Goal: Use online tool/utility: Utilize a website feature to perform a specific function

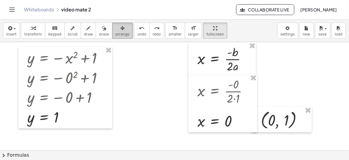
click at [118, 36] on button "arrange" at bounding box center [122, 30] width 21 height 16
click at [115, 33] on span "arrange" at bounding box center [122, 34] width 14 height 4
click at [31, 28] on icon "button" at bounding box center [33, 28] width 4 height 7
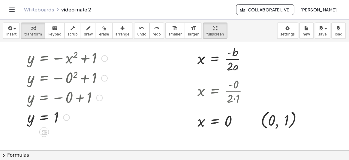
click at [94, 59] on div at bounding box center [67, 58] width 86 height 20
click at [9, 28] on icon "button" at bounding box center [9, 28] width 5 height 7
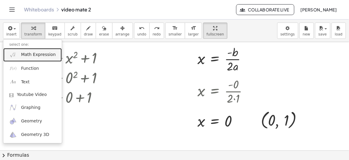
click at [35, 58] on link "Math Expression" at bounding box center [32, 54] width 58 height 13
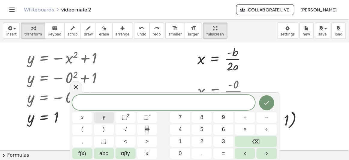
click at [107, 120] on button "y" at bounding box center [104, 117] width 20 height 10
click at [222, 154] on span "=" at bounding box center [223, 153] width 3 height 8
click at [259, 118] on button "–" at bounding box center [266, 117] width 20 height 10
click at [83, 113] on span "x" at bounding box center [82, 117] width 2 height 8
click at [122, 115] on span "⬚" at bounding box center [124, 117] width 5 height 6
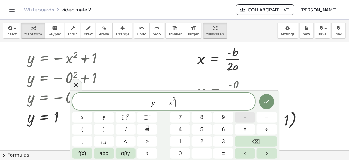
click at [243, 114] on span "+" at bounding box center [244, 117] width 3 height 8
click at [184, 141] on button "1" at bounding box center [180, 141] width 20 height 10
click at [270, 98] on icon "Done" at bounding box center [266, 101] width 7 height 7
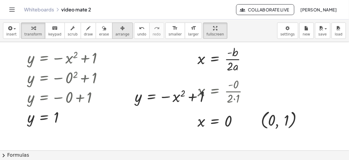
click at [116, 28] on div "button" at bounding box center [122, 27] width 14 height 7
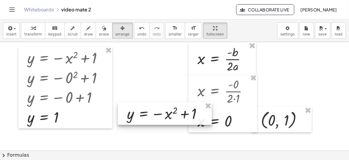
drag, startPoint x: 153, startPoint y: 110, endPoint x: 156, endPoint y: 103, distance: 8.3
click at [151, 112] on div at bounding box center [165, 113] width 94 height 23
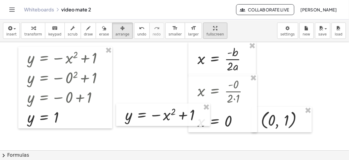
click at [206, 28] on div "button" at bounding box center [214, 27] width 17 height 7
click at [198, 20] on div "insert select one: Math Expression Function Text Youtube Video Graphing Geometr…" at bounding box center [174, 30] width 349 height 22
drag, startPoint x: 196, startPoint y: 27, endPoint x: 195, endPoint y: 50, distance: 23.7
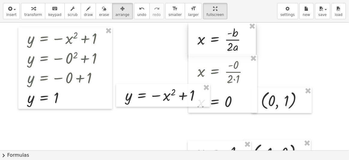
click at [196, 50] on div "insert select one: Math Expression Function Text Youtube Video Graphing Geometr…" at bounding box center [174, 80] width 349 height 160
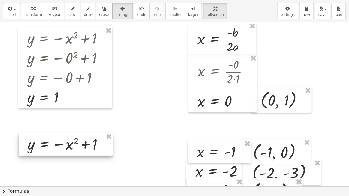
drag, startPoint x: 158, startPoint y: 98, endPoint x: 61, endPoint y: 148, distance: 108.9
click at [61, 148] on div at bounding box center [66, 144] width 94 height 23
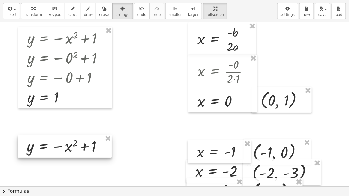
click at [67, 149] on div at bounding box center [65, 146] width 94 height 23
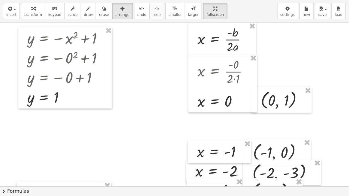
drag, startPoint x: 86, startPoint y: 148, endPoint x: 86, endPoint y: 194, distance: 46.2
click at [86, 159] on div "insert select one: Math Expression Function Text Youtube Video Graphing Geometr…" at bounding box center [174, 98] width 349 height 196
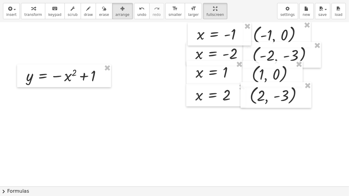
scroll to position [109, 0]
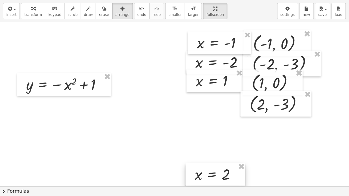
drag, startPoint x: 217, startPoint y: 104, endPoint x: 216, endPoint y: 178, distance: 73.8
click at [216, 159] on div at bounding box center [215, 174] width 59 height 23
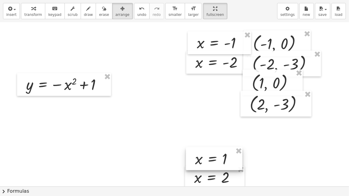
drag, startPoint x: 208, startPoint y: 89, endPoint x: 208, endPoint y: 167, distance: 78.0
click at [208, 159] on div at bounding box center [214, 159] width 56 height 23
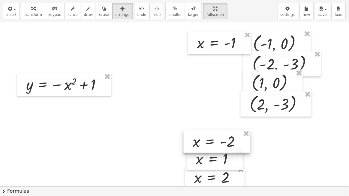
drag, startPoint x: 203, startPoint y: 66, endPoint x: 197, endPoint y: 88, distance: 22.9
click at [201, 145] on div at bounding box center [216, 141] width 66 height 23
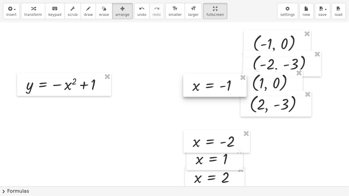
drag, startPoint x: 203, startPoint y: 42, endPoint x: 199, endPoint y: 85, distance: 42.8
click at [199, 85] on div at bounding box center [214, 85] width 63 height 23
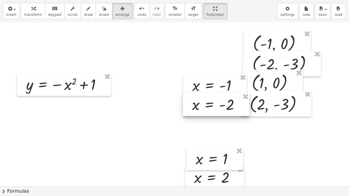
drag, startPoint x: 210, startPoint y: 134, endPoint x: 209, endPoint y: 97, distance: 36.9
click at [209, 97] on div at bounding box center [216, 104] width 66 height 23
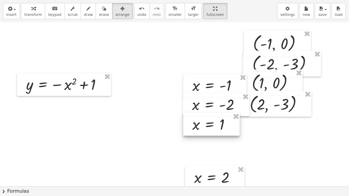
drag, startPoint x: 205, startPoint y: 154, endPoint x: 201, endPoint y: 120, distance: 34.6
click at [201, 120] on div at bounding box center [211, 124] width 56 height 23
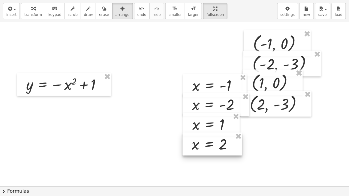
drag, startPoint x: 201, startPoint y: 177, endPoint x: 199, endPoint y: 144, distance: 33.4
click at [199, 144] on div at bounding box center [212, 144] width 59 height 23
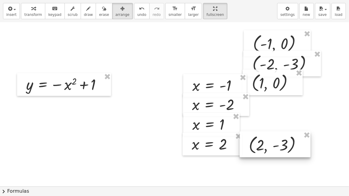
drag, startPoint x: 272, startPoint y: 112, endPoint x: 271, endPoint y: 153, distance: 40.8
click at [271, 153] on div at bounding box center [275, 145] width 71 height 26
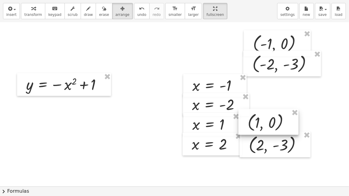
drag, startPoint x: 268, startPoint y: 100, endPoint x: 262, endPoint y: 131, distance: 31.5
click at [262, 131] on div at bounding box center [268, 122] width 60 height 26
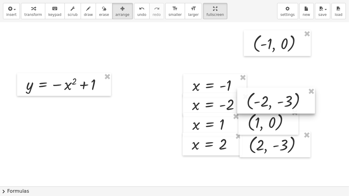
drag, startPoint x: 261, startPoint y: 70, endPoint x: 255, endPoint y: 108, distance: 37.7
click at [255, 108] on div at bounding box center [276, 101] width 78 height 26
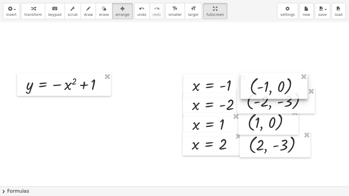
drag, startPoint x: 255, startPoint y: 47, endPoint x: 252, endPoint y: 90, distance: 43.0
click at [252, 90] on div at bounding box center [273, 86] width 67 height 26
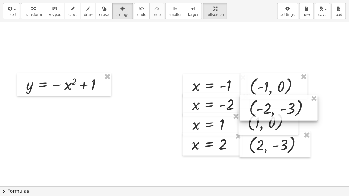
drag, startPoint x: 261, startPoint y: 105, endPoint x: 264, endPoint y: 112, distance: 7.7
click at [264, 112] on div at bounding box center [279, 108] width 78 height 26
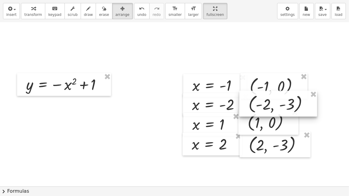
drag, startPoint x: 263, startPoint y: 111, endPoint x: 262, endPoint y: 107, distance: 4.5
click at [262, 107] on div at bounding box center [278, 104] width 78 height 26
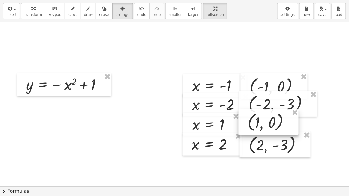
click at [262, 119] on div at bounding box center [268, 122] width 60 height 26
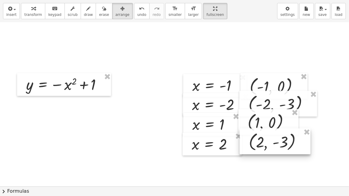
click at [262, 140] on div at bounding box center [275, 142] width 71 height 26
click at [260, 158] on div at bounding box center [174, 161] width 349 height 494
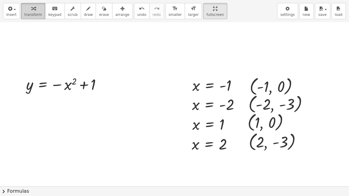
click at [35, 10] on div "button" at bounding box center [33, 8] width 18 height 7
drag, startPoint x: 228, startPoint y: 85, endPoint x: 69, endPoint y: 84, distance: 159.2
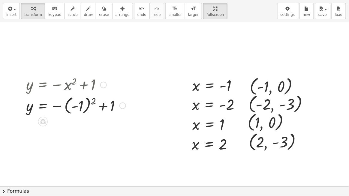
click at [82, 103] on div at bounding box center [76, 105] width 106 height 22
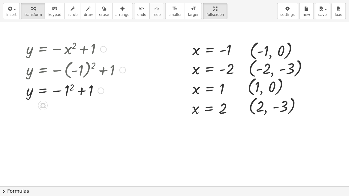
scroll to position [136, 0]
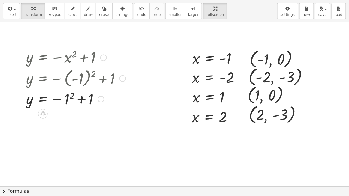
click at [105, 61] on div at bounding box center [76, 57] width 106 height 20
click at [104, 58] on div at bounding box center [103, 58] width 7 height 7
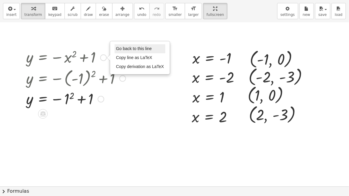
click at [125, 49] on span "Go back to this line" at bounding box center [134, 48] width 36 height 5
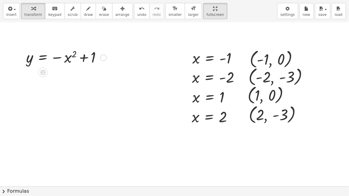
click at [70, 55] on div at bounding box center [66, 57] width 86 height 20
click at [57, 13] on button "keyboard keypad" at bounding box center [55, 11] width 20 height 16
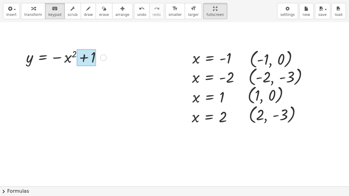
click at [86, 62] on div at bounding box center [86, 57] width 19 height 17
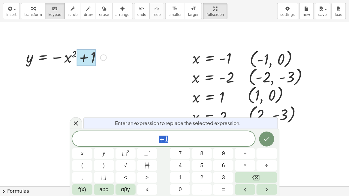
drag, startPoint x: 48, startPoint y: 43, endPoint x: 61, endPoint y: 51, distance: 15.6
click at [48, 43] on div at bounding box center [174, 133] width 349 height 494
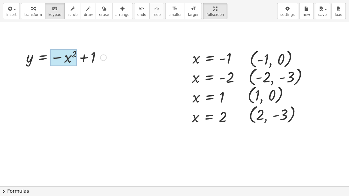
click at [71, 58] on div at bounding box center [63, 57] width 27 height 17
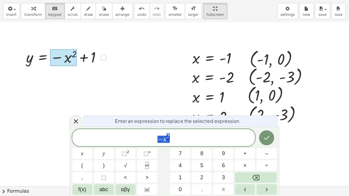
click at [46, 60] on div at bounding box center [66, 57] width 86 height 20
click at [32, 58] on div at bounding box center [66, 57] width 86 height 20
click at [39, 58] on div at bounding box center [66, 57] width 86 height 20
click at [63, 61] on div at bounding box center [63, 57] width 27 height 17
click at [93, 59] on div at bounding box center [66, 57] width 86 height 20
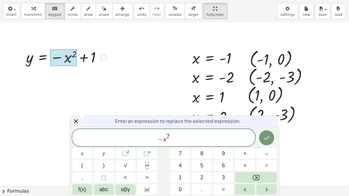
click at [121, 45] on div at bounding box center [174, 133] width 349 height 494
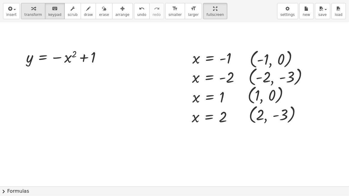
click at [35, 13] on span "transform" at bounding box center [33, 15] width 18 height 4
drag, startPoint x: 228, startPoint y: 62, endPoint x: 72, endPoint y: 61, distance: 155.3
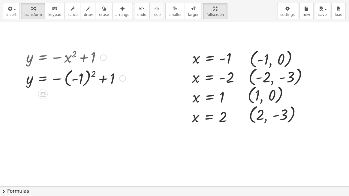
click at [85, 76] on div at bounding box center [76, 78] width 106 height 22
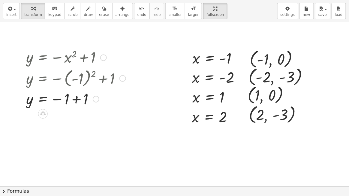
click at [74, 99] on div at bounding box center [76, 99] width 106 height 20
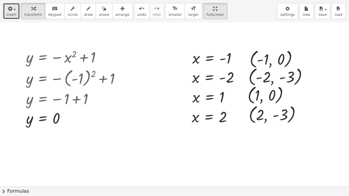
click at [11, 12] on icon "button" at bounding box center [9, 8] width 5 height 7
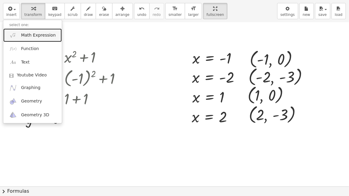
click at [22, 35] on span "Math Expression" at bounding box center [38, 35] width 34 height 6
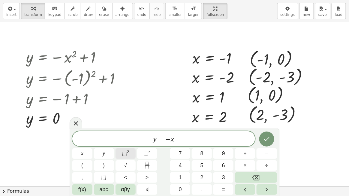
click at [126, 153] on span "⬚" at bounding box center [124, 154] width 5 height 6
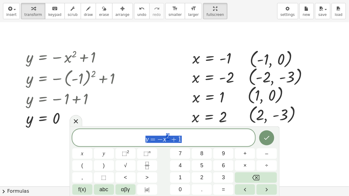
drag, startPoint x: 189, startPoint y: 142, endPoint x: 120, endPoint y: 145, distance: 68.4
click at [120, 145] on div "******** y = − x 2 + 1" at bounding box center [163, 137] width 183 height 17
click at [92, 148] on div at bounding box center [82, 153] width 20 height 10
click at [267, 139] on icon "Done" at bounding box center [266, 137] width 7 height 7
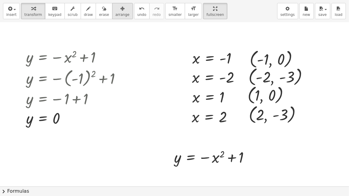
click at [115, 14] on span "arrange" at bounding box center [122, 15] width 14 height 4
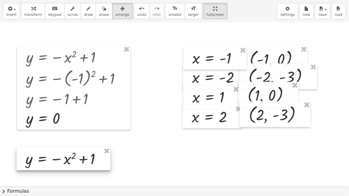
drag, startPoint x: 205, startPoint y: 154, endPoint x: 57, endPoint y: 155, distance: 148.4
click at [57, 155] on div at bounding box center [63, 159] width 94 height 23
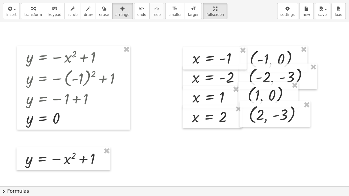
click at [160, 133] on div at bounding box center [174, 133] width 349 height 494
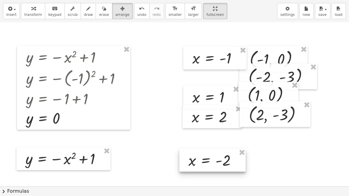
drag, startPoint x: 208, startPoint y: 80, endPoint x: 204, endPoint y: 163, distance: 83.1
click at [204, 159] on div at bounding box center [212, 160] width 66 height 23
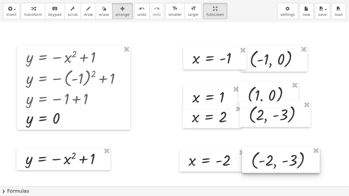
drag, startPoint x: 276, startPoint y: 80, endPoint x: 278, endPoint y: 160, distance: 79.8
click at [278, 159] on div at bounding box center [281, 160] width 78 height 26
click at [278, 142] on div at bounding box center [174, 133] width 349 height 494
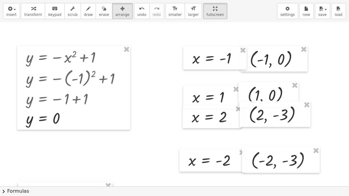
drag, startPoint x: 88, startPoint y: 159, endPoint x: 89, endPoint y: 194, distance: 34.8
click at [89, 159] on div "insert select one: Math Expression Function Text Youtube Video Graphing Geometr…" at bounding box center [174, 98] width 349 height 196
drag, startPoint x: 216, startPoint y: 159, endPoint x: 216, endPoint y: 191, distance: 32.4
click at [216, 159] on div "insert select one: Math Expression Function Text Youtube Video Graphing Geometr…" at bounding box center [174, 98] width 349 height 196
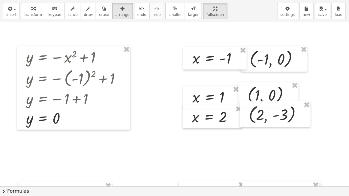
drag, startPoint x: 264, startPoint y: 160, endPoint x: 264, endPoint y: 194, distance: 33.9
click at [264, 159] on div "insert select one: Math Expression Function Text Youtube Video Graphing Geometr…" at bounding box center [174, 98] width 349 height 196
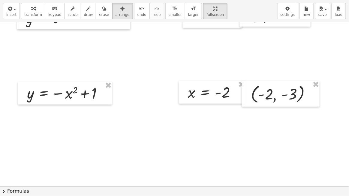
scroll to position [245, 0]
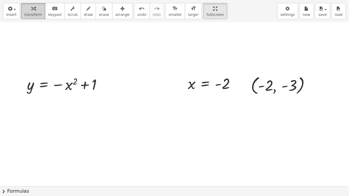
drag, startPoint x: 35, startPoint y: 14, endPoint x: 39, endPoint y: 14, distance: 3.9
click at [35, 14] on span "transform" at bounding box center [33, 15] width 18 height 4
drag, startPoint x: 229, startPoint y: 86, endPoint x: 70, endPoint y: 88, distance: 158.3
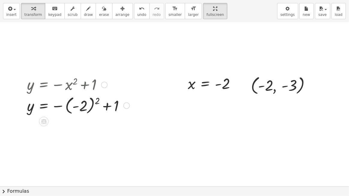
click at [84, 103] on div at bounding box center [78, 105] width 109 height 22
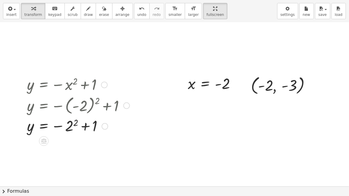
click at [68, 127] on div at bounding box center [78, 126] width 109 height 20
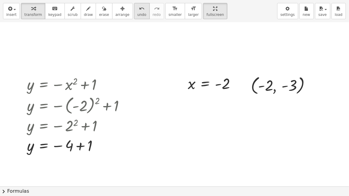
click at [139, 11] on icon "undo" at bounding box center [142, 8] width 6 height 7
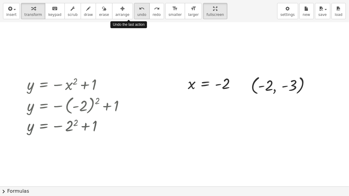
click at [139, 11] on icon "undo" at bounding box center [142, 8] width 6 height 7
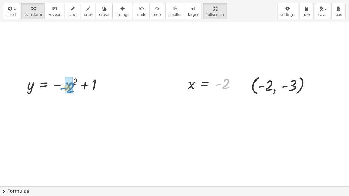
drag, startPoint x: 222, startPoint y: 87, endPoint x: 64, endPoint y: 91, distance: 158.4
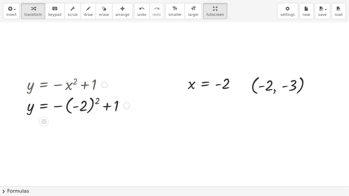
click at [94, 103] on div at bounding box center [78, 105] width 109 height 22
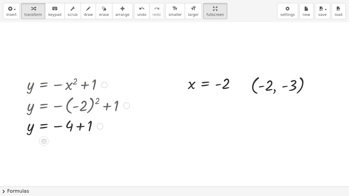
click at [70, 125] on div at bounding box center [78, 126] width 109 height 20
click at [87, 128] on div at bounding box center [78, 126] width 109 height 20
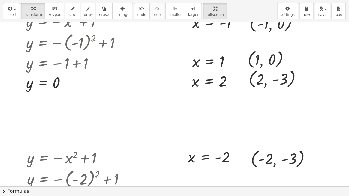
scroll to position [163, 0]
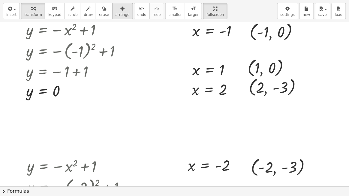
click at [115, 14] on span "arrange" at bounding box center [122, 15] width 14 height 4
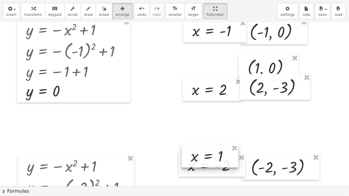
drag, startPoint x: 207, startPoint y: 71, endPoint x: 206, endPoint y: 175, distance: 103.7
click at [206, 159] on div at bounding box center [210, 156] width 56 height 23
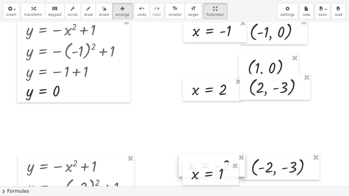
scroll to position [218, 0]
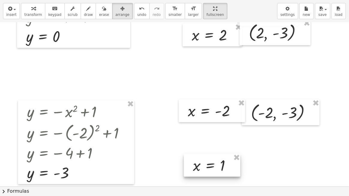
drag, startPoint x: 200, startPoint y: 136, endPoint x: 201, endPoint y: 170, distance: 34.8
click at [201, 159] on div at bounding box center [212, 165] width 56 height 23
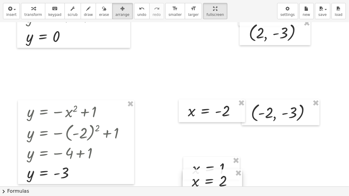
drag, startPoint x: 224, startPoint y: 45, endPoint x: 223, endPoint y: 181, distance: 136.1
click at [223, 159] on div at bounding box center [212, 181] width 59 height 23
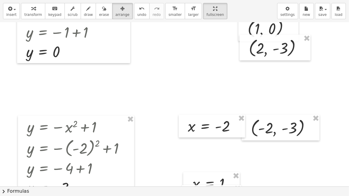
scroll to position [191, 0]
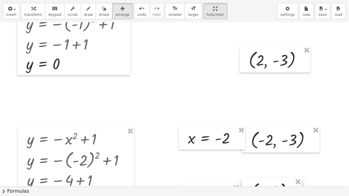
drag, startPoint x: 271, startPoint y: 95, endPoint x: 276, endPoint y: 191, distance: 96.1
click at [276, 159] on div "insert select one: Math Expression Function Text Youtube Video Graphing Geometr…" at bounding box center [174, 98] width 349 height 196
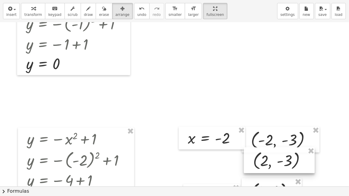
drag, startPoint x: 269, startPoint y: 80, endPoint x: 272, endPoint y: 165, distance: 84.9
click at [272, 159] on div at bounding box center [279, 161] width 71 height 26
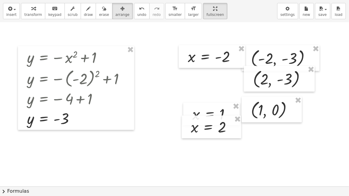
scroll to position [273, 0]
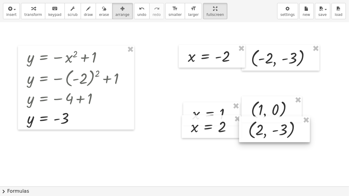
drag, startPoint x: 268, startPoint y: 83, endPoint x: 263, endPoint y: 134, distance: 51.3
click at [263, 134] on div at bounding box center [274, 130] width 71 height 26
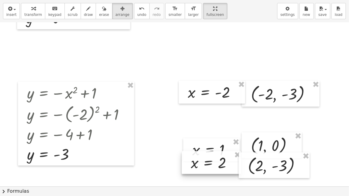
scroll to position [245, 0]
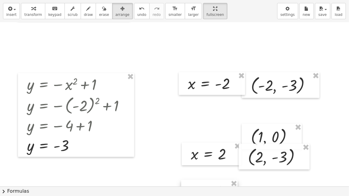
drag, startPoint x: 213, startPoint y: 137, endPoint x: 211, endPoint y: 187, distance: 50.4
click at [211, 159] on div "insert select one: Math Expression Function Text Youtube Video Graphing Geometr…" at bounding box center [174, 98] width 349 height 196
click at [222, 159] on div at bounding box center [209, 191] width 56 height 23
drag, startPoint x: 255, startPoint y: 137, endPoint x: 256, endPoint y: 195, distance: 57.9
click at [256, 159] on div "insert select one: Math Expression Function Text Youtube Video Graphing Geometr…" at bounding box center [174, 98] width 349 height 196
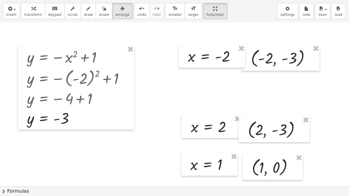
scroll to position [327, 0]
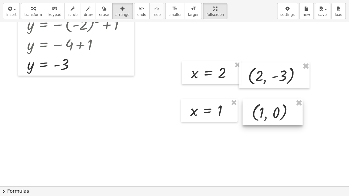
click at [261, 119] on div at bounding box center [273, 112] width 60 height 26
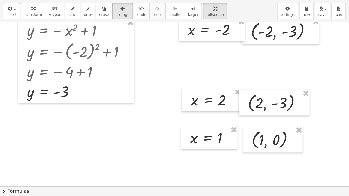
scroll to position [329, 0]
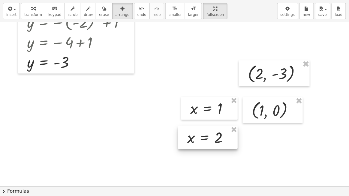
drag, startPoint x: 221, startPoint y: 104, endPoint x: 220, endPoint y: 153, distance: 48.3
click at [218, 149] on div at bounding box center [207, 137] width 59 height 23
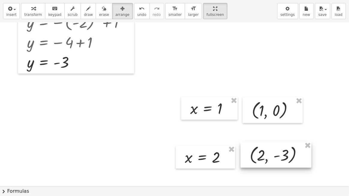
drag, startPoint x: 266, startPoint y: 64, endPoint x: 267, endPoint y: 147, distance: 82.8
click at [267, 148] on div at bounding box center [275, 155] width 71 height 26
click at [275, 67] on div at bounding box center [174, 23] width 349 height 658
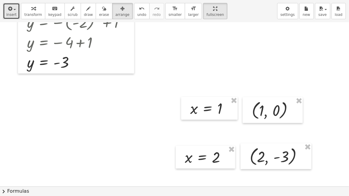
click at [17, 10] on button "insert" at bounding box center [11, 11] width 17 height 16
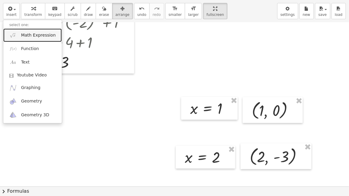
click at [28, 34] on span "Math Expression" at bounding box center [38, 35] width 34 height 6
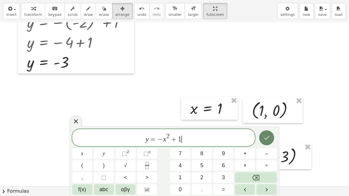
click at [269, 137] on icon "Done" at bounding box center [266, 137] width 7 height 7
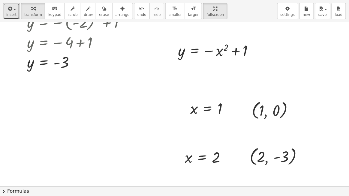
click at [3, 10] on button "insert" at bounding box center [11, 11] width 17 height 16
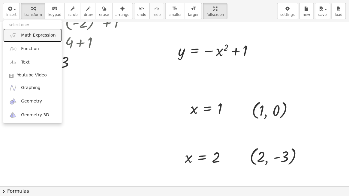
click at [48, 34] on span "Math Expression" at bounding box center [38, 35] width 34 height 6
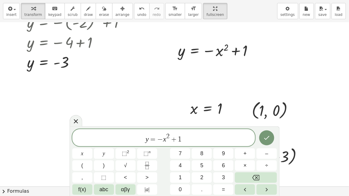
click at [263, 136] on icon "Done" at bounding box center [266, 137] width 7 height 7
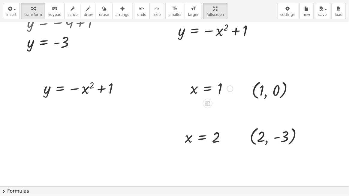
scroll to position [356, 0]
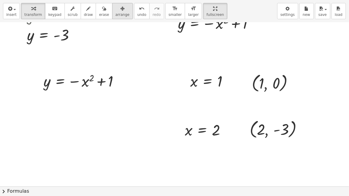
click at [115, 5] on div "button" at bounding box center [122, 8] width 14 height 7
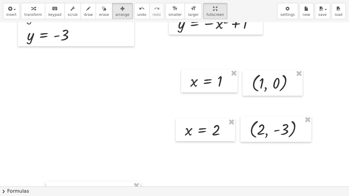
drag, startPoint x: 103, startPoint y: 83, endPoint x: 112, endPoint y: 195, distance: 112.5
click at [112, 159] on div "insert select one: Math Expression Function Text Youtube Video Graphing Geometr…" at bounding box center [174, 98] width 349 height 196
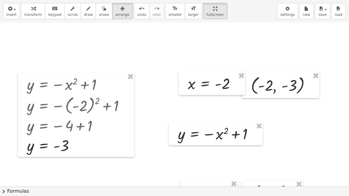
scroll to position [273, 0]
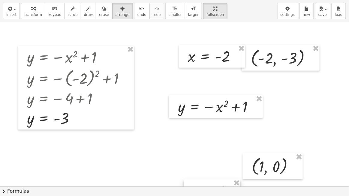
drag, startPoint x: 218, startPoint y: 162, endPoint x: 221, endPoint y: 188, distance: 26.2
click at [221, 159] on div "insert select one: Math Expression Function Text Youtube Video Graphing Geometr…" at bounding box center [174, 98] width 349 height 196
drag, startPoint x: 259, startPoint y: 168, endPoint x: 259, endPoint y: 193, distance: 24.9
click at [259, 159] on div "insert select one: Math Expression Function Text Youtube Video Graphing Geometr…" at bounding box center [174, 98] width 349 height 196
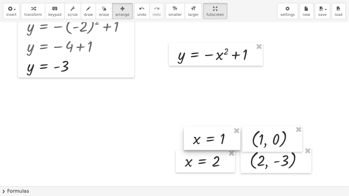
scroll to position [327, 0]
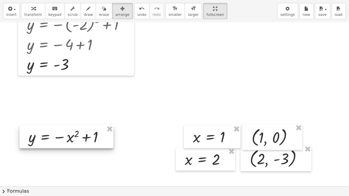
drag, startPoint x: 210, startPoint y: 51, endPoint x: 61, endPoint y: 134, distance: 171.0
click at [61, 134] on div at bounding box center [66, 136] width 94 height 23
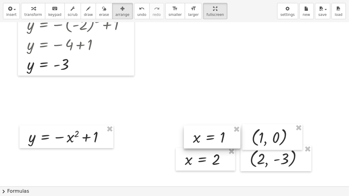
click at [199, 142] on div at bounding box center [212, 137] width 56 height 23
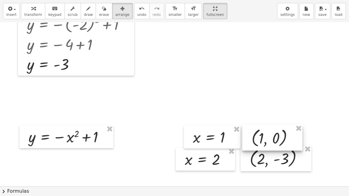
click at [260, 137] on div at bounding box center [272, 138] width 60 height 26
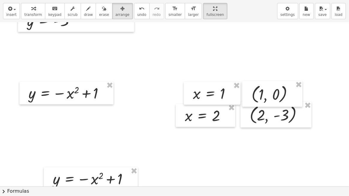
scroll to position [381, 0]
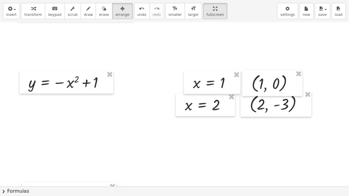
drag, startPoint x: 103, startPoint y: 169, endPoint x: 84, endPoint y: 190, distance: 28.9
click at [84, 159] on div "insert select one: Math Expression Function Text Youtube Video Graphing Geometr…" at bounding box center [174, 98] width 349 height 196
drag, startPoint x: 203, startPoint y: 116, endPoint x: 212, endPoint y: 194, distance: 78.4
click at [212, 159] on div "insert select one: Math Expression Function Text Youtube Video Graphing Geometr…" at bounding box center [174, 98] width 349 height 196
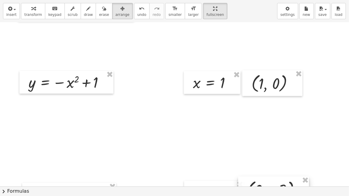
drag, startPoint x: 272, startPoint y: 110, endPoint x: 274, endPoint y: 179, distance: 69.3
click at [269, 159] on div "insert select one: Math Expression Function Text Youtube Video Graphing Geometr…" at bounding box center [174, 98] width 349 height 196
drag, startPoint x: 273, startPoint y: 179, endPoint x: 272, endPoint y: 184, distance: 5.7
click at [272, 159] on div at bounding box center [272, 195] width 71 height 26
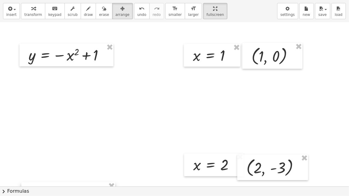
drag, startPoint x: 95, startPoint y: 164, endPoint x: 94, endPoint y: 190, distance: 26.7
click at [94, 159] on div "insert select one: Math Expression Function Text Youtube Video Graphing Geometr…" at bounding box center [174, 98] width 349 height 196
drag, startPoint x: 210, startPoint y: 163, endPoint x: 211, endPoint y: 191, distance: 27.6
click at [211, 159] on div "insert select one: Math Expression Function Text Youtube Video Graphing Geometr…" at bounding box center [174, 98] width 349 height 196
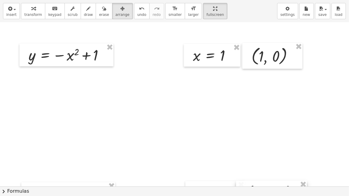
drag, startPoint x: 269, startPoint y: 162, endPoint x: 267, endPoint y: 188, distance: 25.5
click at [267, 159] on div "insert select one: Math Expression Function Text Youtube Video Graphing Geometr…" at bounding box center [174, 98] width 349 height 196
click at [277, 159] on div at bounding box center [271, 194] width 71 height 26
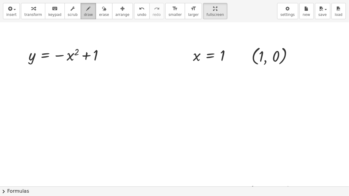
click at [81, 14] on button "draw" at bounding box center [89, 11] width 16 height 16
click at [24, 11] on div "button" at bounding box center [33, 8] width 18 height 7
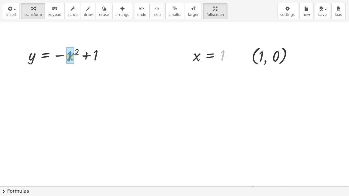
drag, startPoint x: 223, startPoint y: 56, endPoint x: 70, endPoint y: 57, distance: 152.9
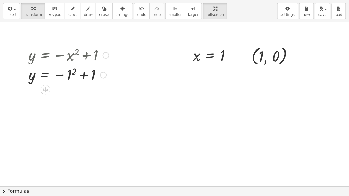
click at [71, 73] on div at bounding box center [68, 75] width 86 height 20
click at [68, 95] on div at bounding box center [68, 94] width 86 height 20
click at [79, 94] on div at bounding box center [68, 94] width 86 height 20
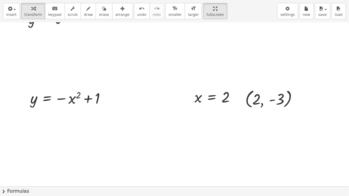
scroll to position [521, 0]
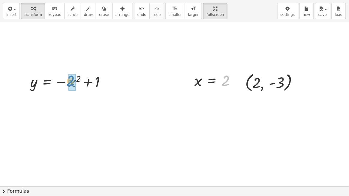
drag, startPoint x: 225, startPoint y: 80, endPoint x: 71, endPoint y: 80, distance: 154.7
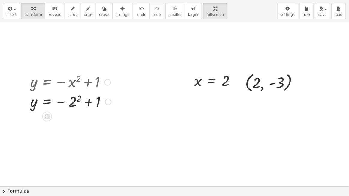
click at [77, 79] on div at bounding box center [70, 82] width 87 height 20
click at [78, 100] on div at bounding box center [70, 102] width 87 height 20
click at [84, 121] on div at bounding box center [70, 121] width 87 height 20
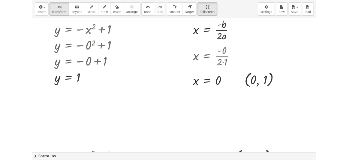
scroll to position [0, 0]
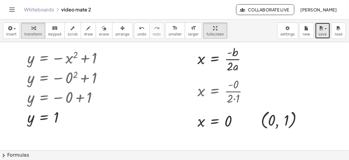
click at [320, 30] on icon "button" at bounding box center [320, 28] width 5 height 7
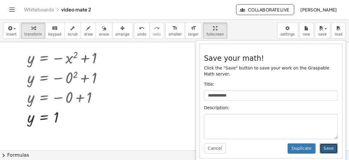
click at [327, 143] on button "Save" at bounding box center [329, 148] width 18 height 10
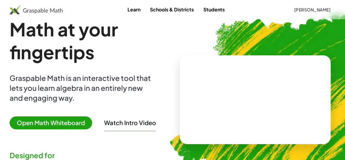
scroll to position [27, 0]
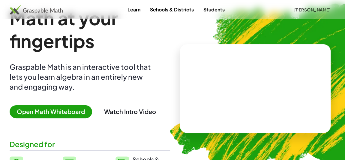
click at [75, 111] on span "Open Math Whiteboard" at bounding box center [51, 111] width 82 height 13
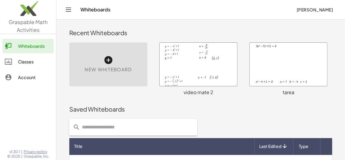
click at [215, 73] on div at bounding box center [198, 64] width 77 height 43
